Goal: Task Accomplishment & Management: Use online tool/utility

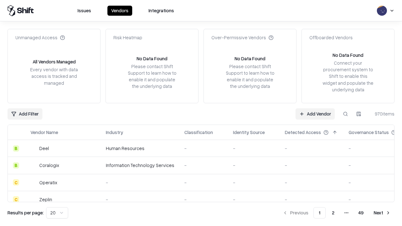
click at [315, 114] on link "Add Vendor" at bounding box center [314, 113] width 39 height 11
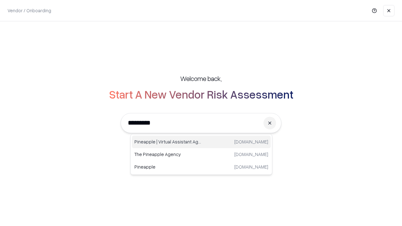
click at [201, 142] on div "Pineapple | Virtual Assistant Agency [DOMAIN_NAME]" at bounding box center [201, 142] width 139 height 13
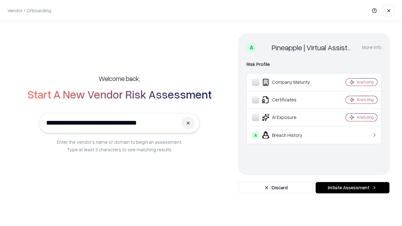
type input "**********"
click at [352, 188] on button "Initiate Assessment" at bounding box center [352, 187] width 74 height 11
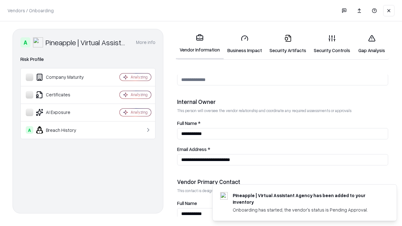
scroll to position [325, 0]
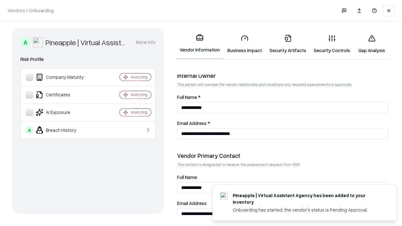
click at [287, 44] on link "Security Artifacts" at bounding box center [287, 43] width 44 height 29
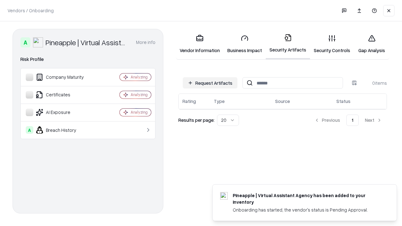
click at [210, 83] on button "Request Artifacts" at bounding box center [210, 82] width 55 height 11
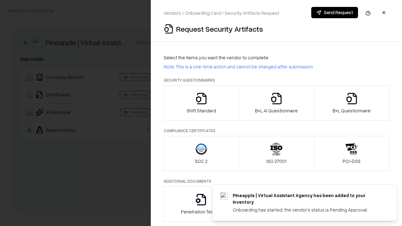
click at [351, 103] on icon "button" at bounding box center [351, 98] width 13 height 13
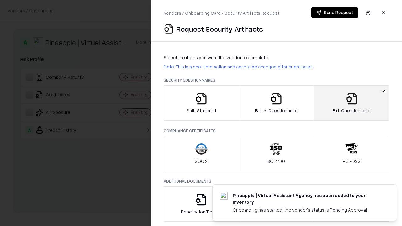
click at [276, 103] on icon "button" at bounding box center [276, 98] width 13 height 13
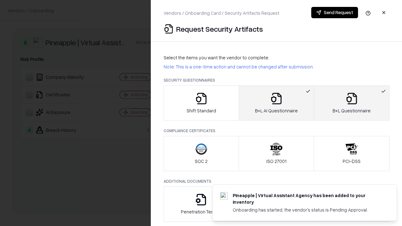
click at [334, 13] on button "Send Request" at bounding box center [334, 12] width 47 height 11
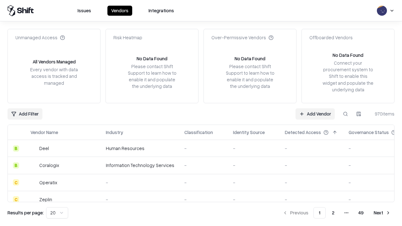
click at [315, 114] on link "Add Vendor" at bounding box center [314, 113] width 39 height 11
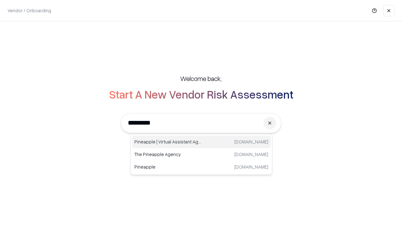
click at [201, 142] on div "Pineapple | Virtual Assistant Agency [DOMAIN_NAME]" at bounding box center [201, 142] width 139 height 13
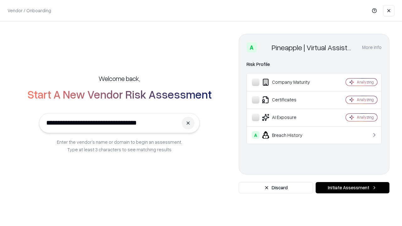
type input "**********"
click at [352, 188] on button "Initiate Assessment" at bounding box center [352, 187] width 74 height 11
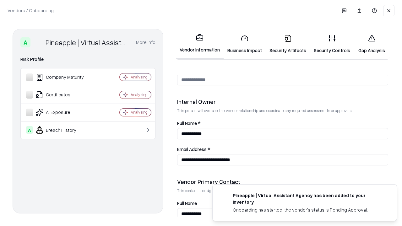
scroll to position [325, 0]
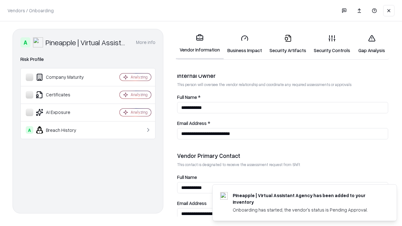
click at [371, 44] on link "Gap Analysis" at bounding box center [371, 43] width 35 height 29
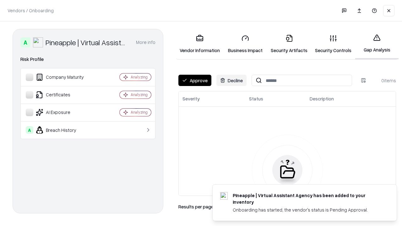
click at [195, 80] on button "Approve" at bounding box center [194, 80] width 33 height 11
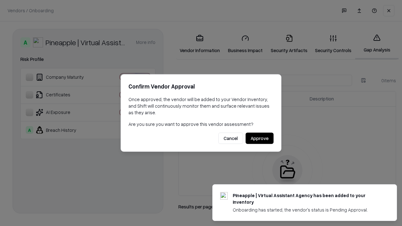
click at [259, 138] on button "Approve" at bounding box center [259, 138] width 28 height 11
